Goal: Task Accomplishment & Management: Manage account settings

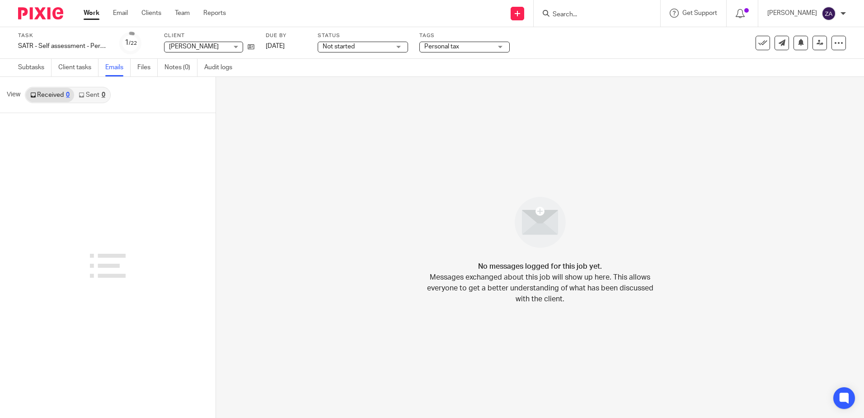
click at [91, 15] on link "Work" at bounding box center [92, 13] width 16 height 9
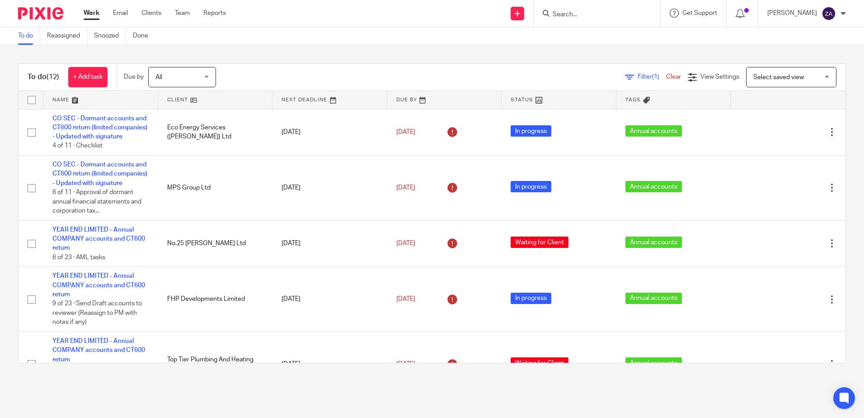
scroll to position [377, 0]
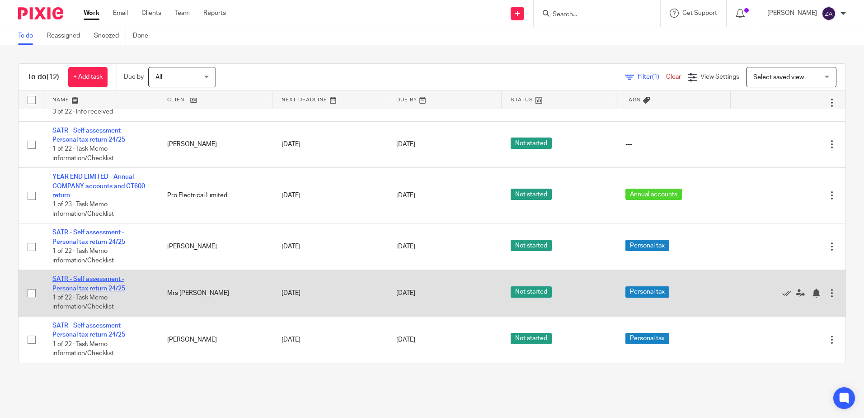
click at [93, 287] on link "SATR - Self assessment - Personal tax return 24/25" at bounding box center [88, 283] width 73 height 15
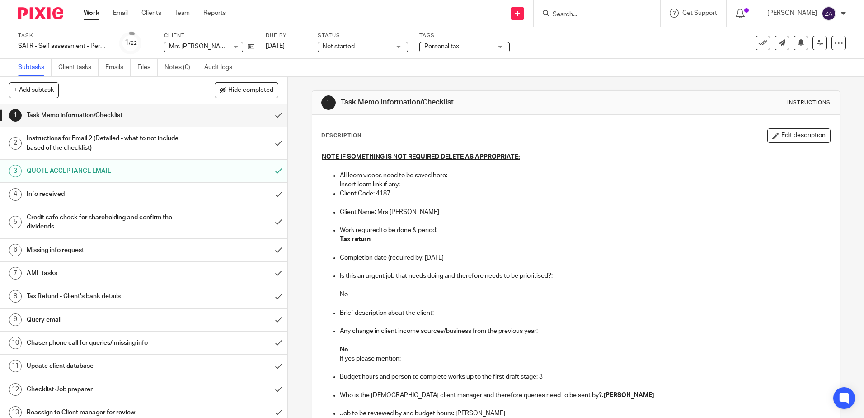
drag, startPoint x: 96, startPoint y: 16, endPoint x: 100, endPoint y: 16, distance: 4.5
click at [96, 16] on link "Work" at bounding box center [92, 13] width 16 height 9
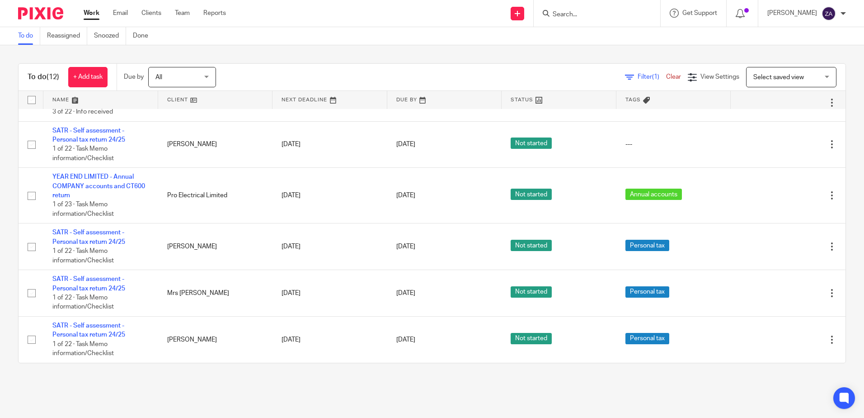
scroll to position [377, 0]
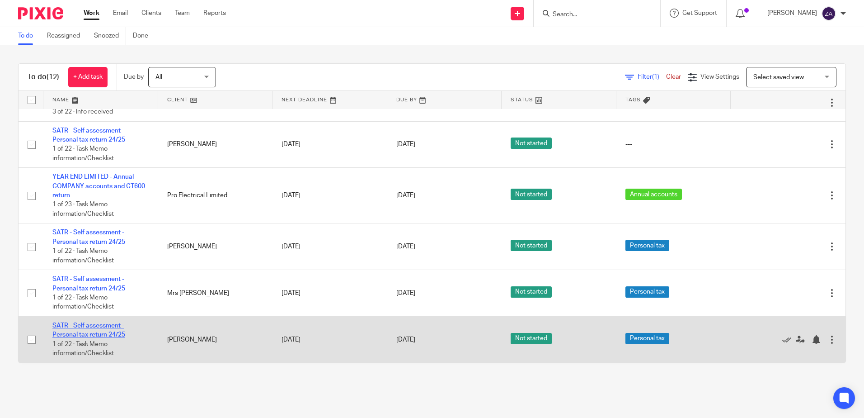
click at [109, 334] on link "SATR - Self assessment - Personal tax return 24/25" at bounding box center [88, 329] width 73 height 15
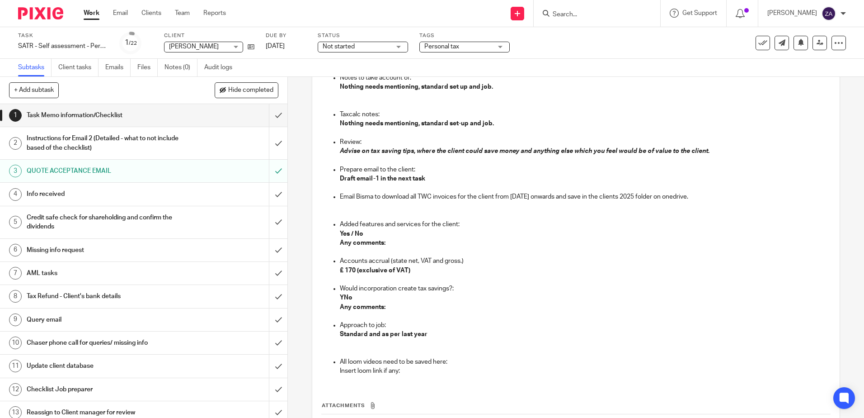
scroll to position [814, 0]
